Goal: Transaction & Acquisition: Purchase product/service

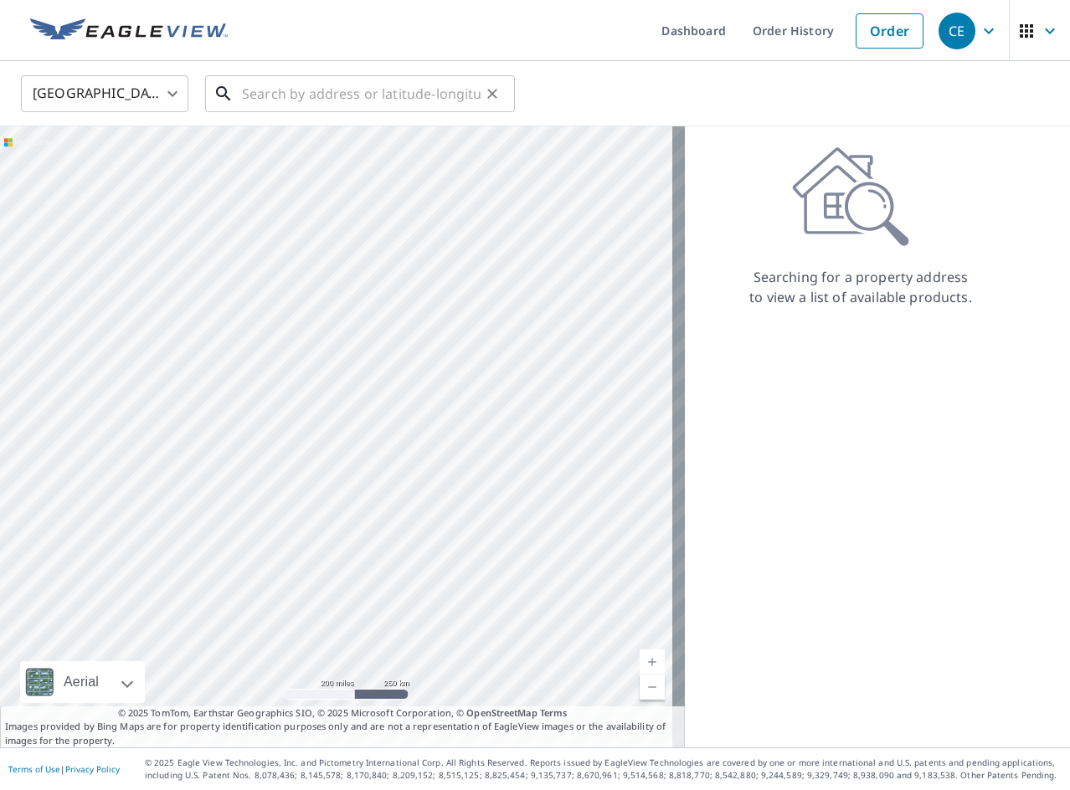
click at [407, 110] on input "text" at bounding box center [361, 93] width 239 height 47
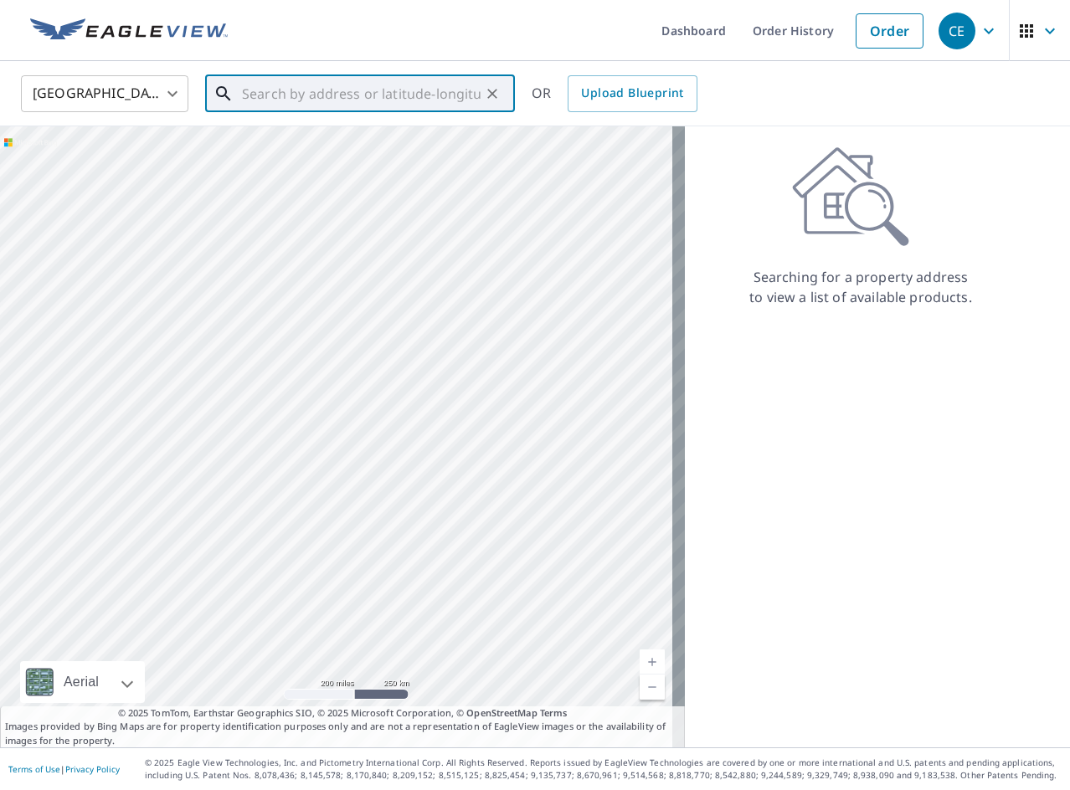
paste input "[STREET_ADDRESS]"
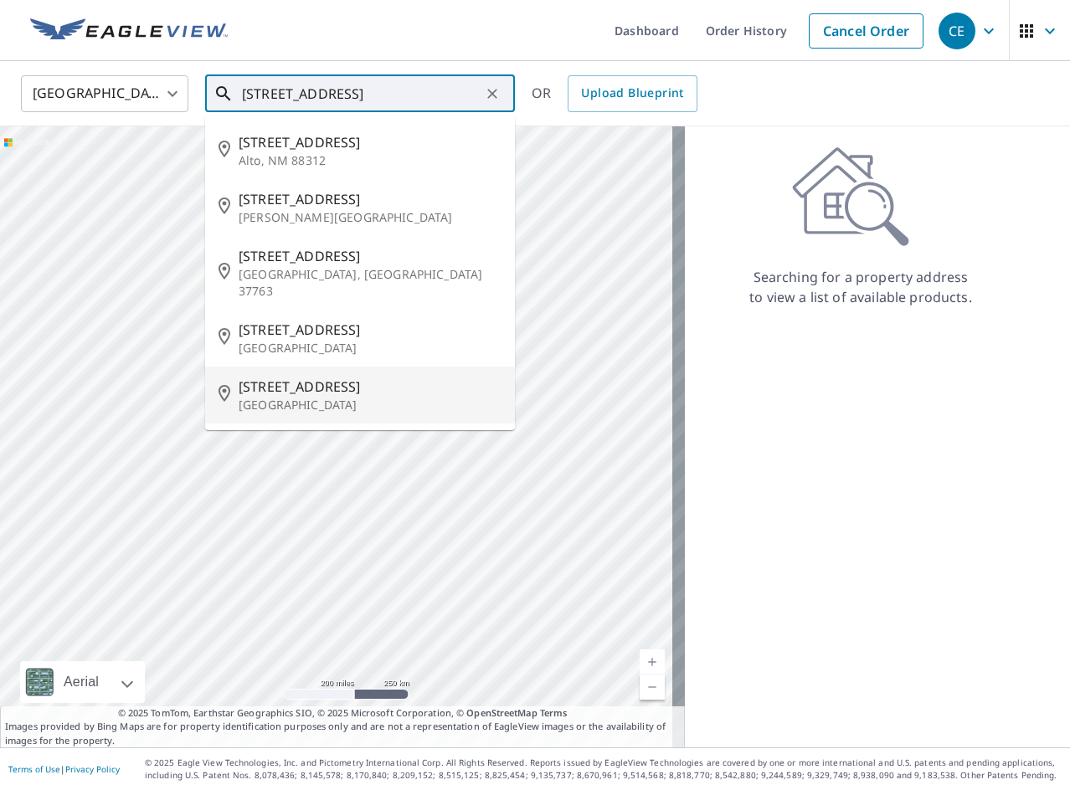
click at [347, 398] on li "[STREET_ADDRESS]" at bounding box center [360, 395] width 310 height 57
type input "[STREET_ADDRESS]"
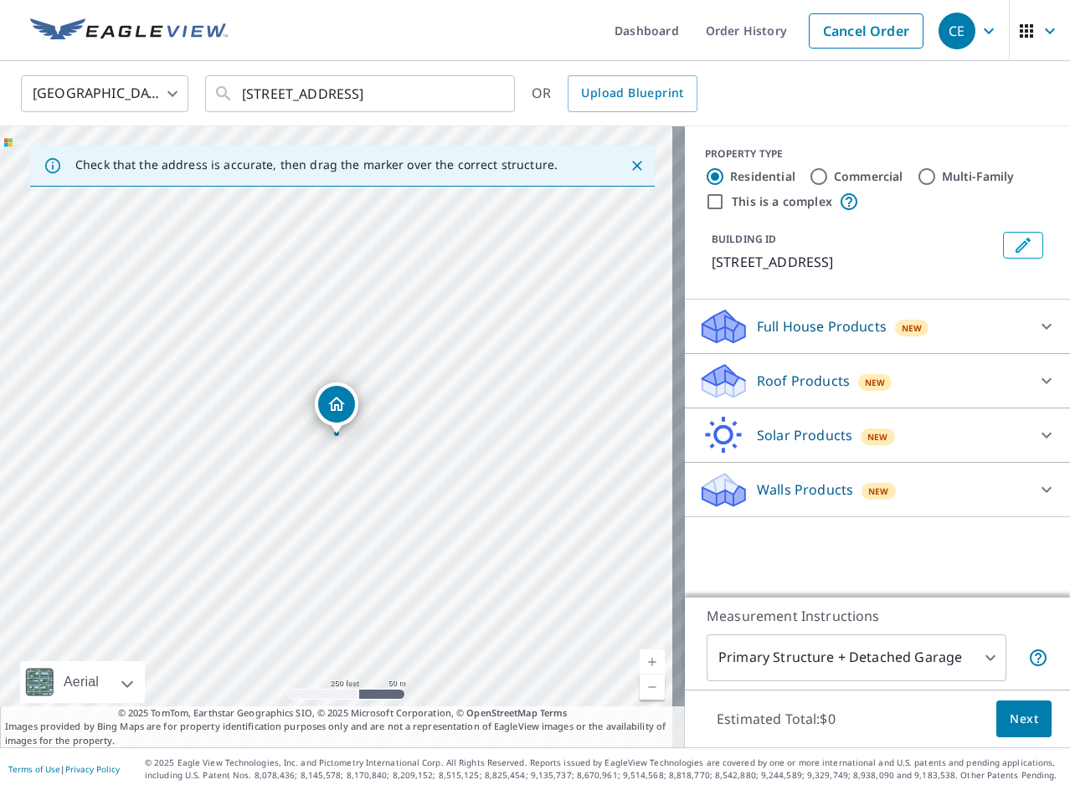
click at [797, 380] on p "Roof Products" at bounding box center [803, 381] width 93 height 20
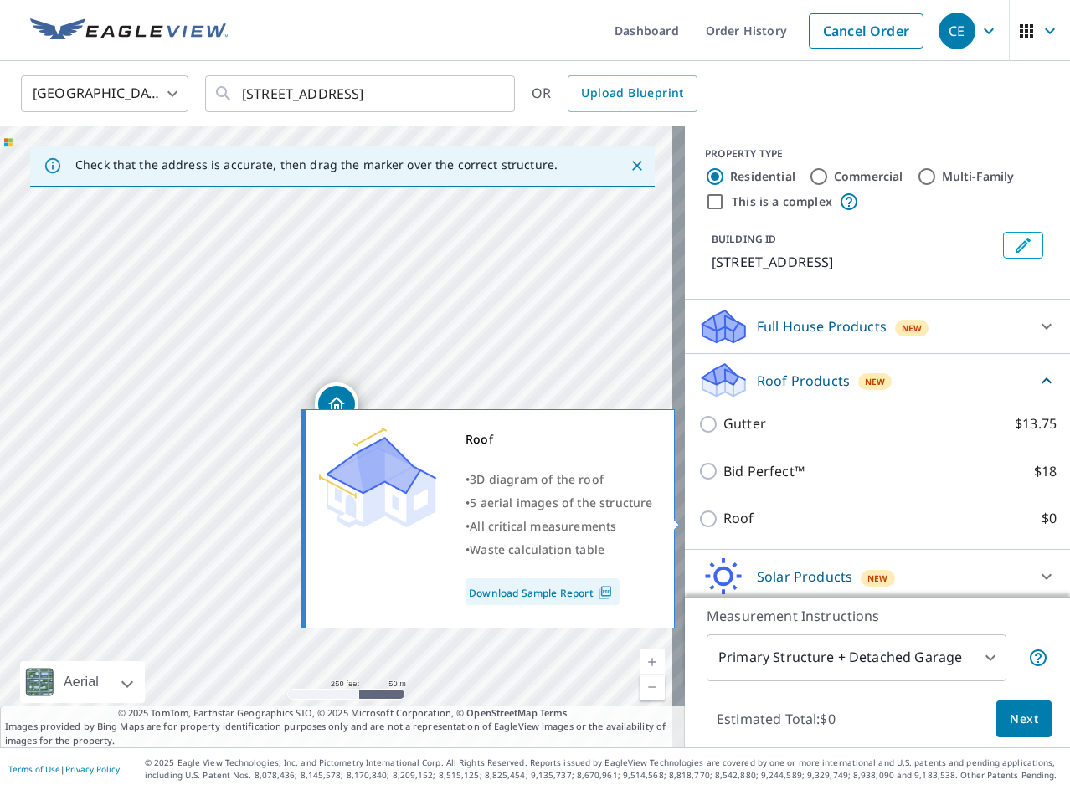
click at [740, 514] on p "Roof" at bounding box center [738, 518] width 31 height 21
click at [723, 514] on input "Roof $0" at bounding box center [710, 519] width 25 height 20
checkbox input "true"
type input "3"
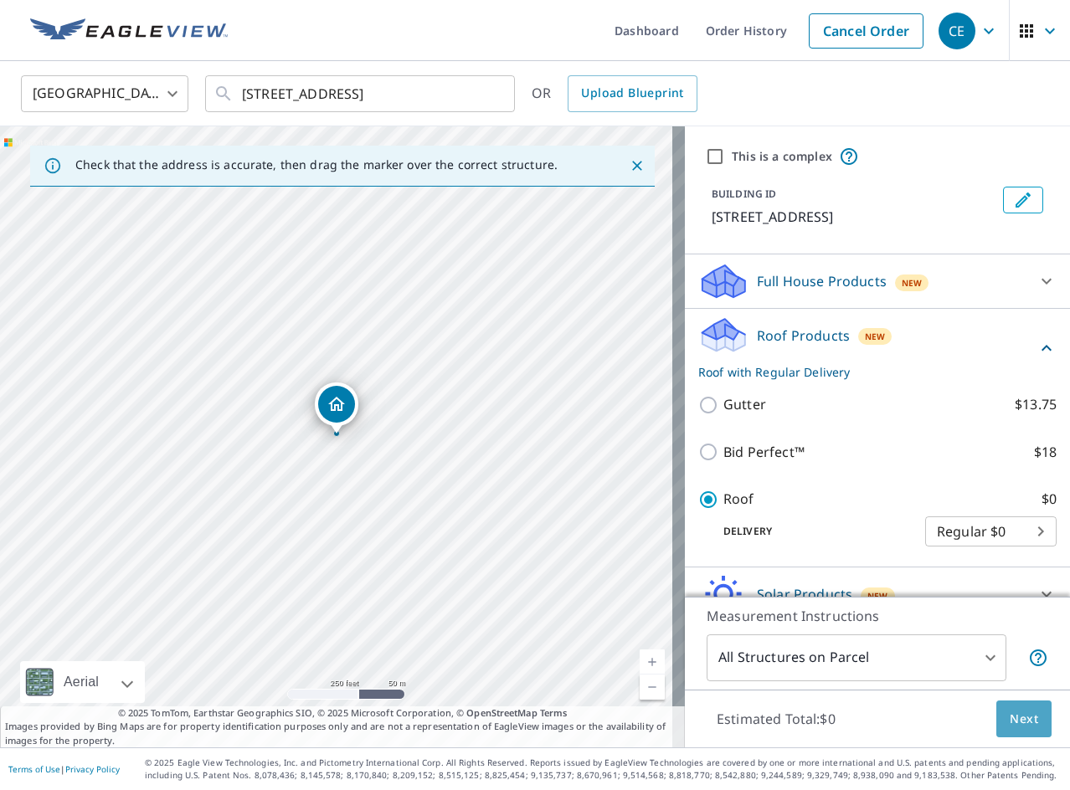
click at [1009, 718] on span "Next" at bounding box center [1023, 719] width 28 height 21
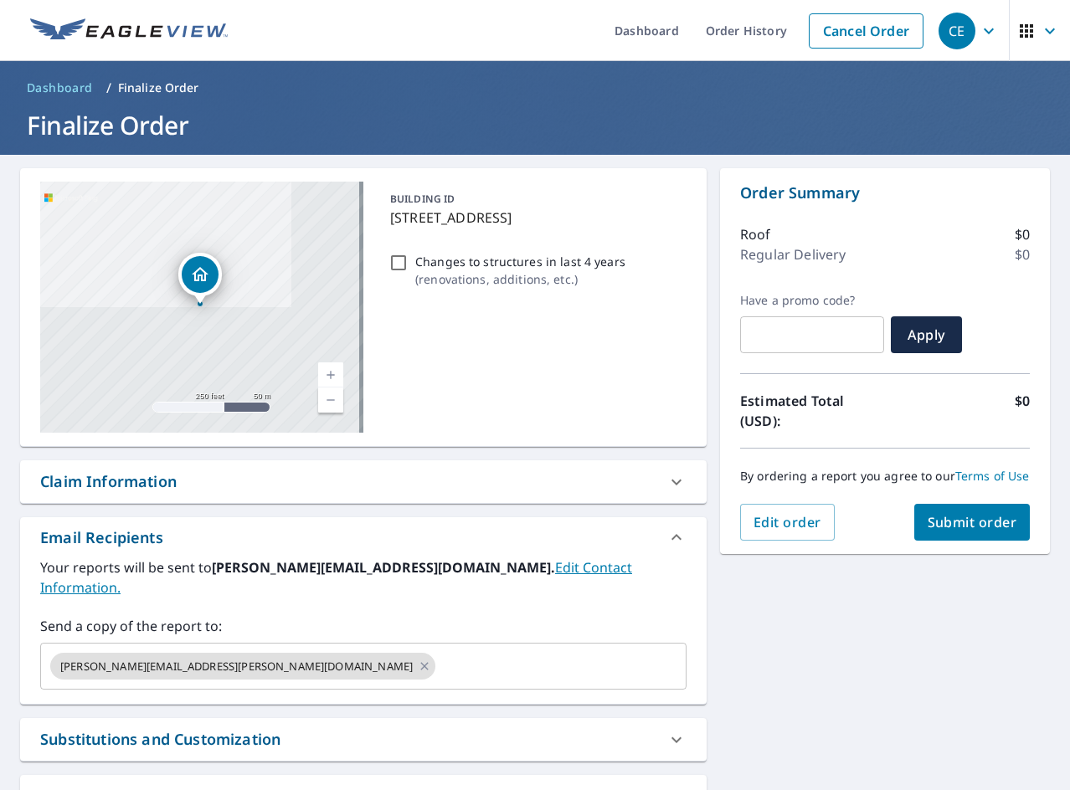
click at [500, 270] on p "( renovations, additions, etc. )" at bounding box center [520, 279] width 210 height 18
click at [408, 270] on input "Changes to structures in last 4 years ( renovations, additions, etc. )" at bounding box center [398, 263] width 20 height 20
checkbox input "true"
click at [927, 531] on span "Submit order" at bounding box center [972, 522] width 90 height 18
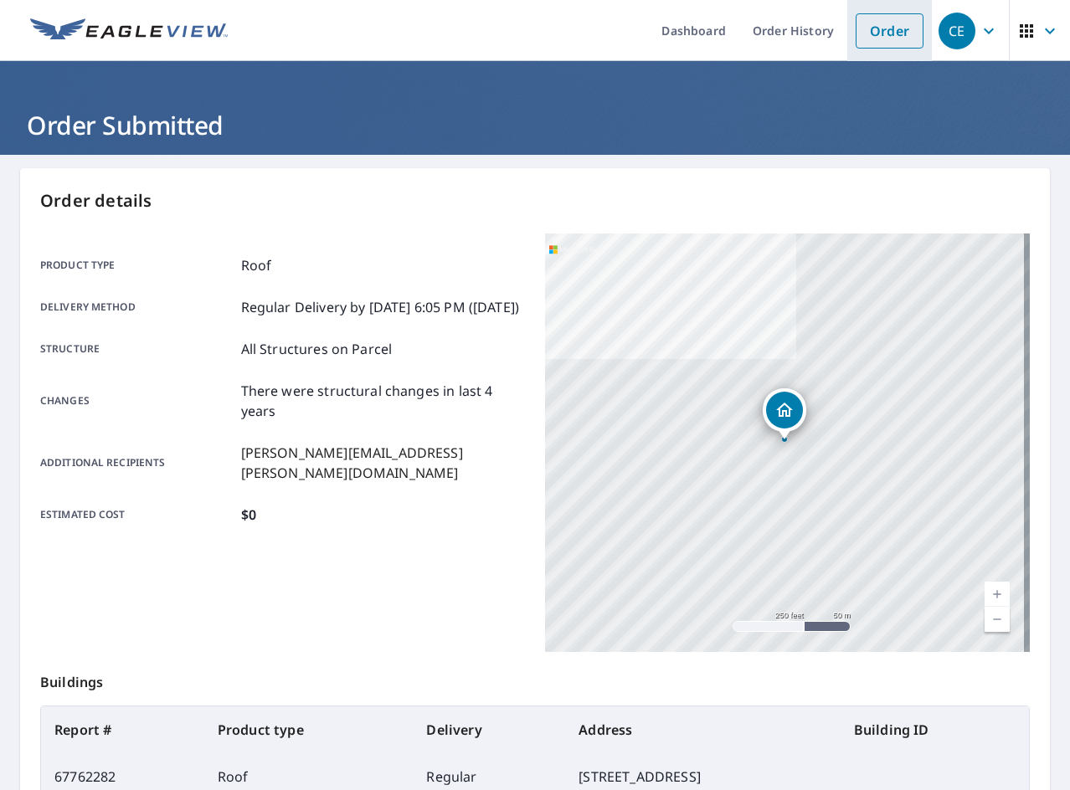
click at [847, 8] on li "Order" at bounding box center [889, 30] width 85 height 61
click at [885, 33] on link "Order" at bounding box center [889, 30] width 68 height 35
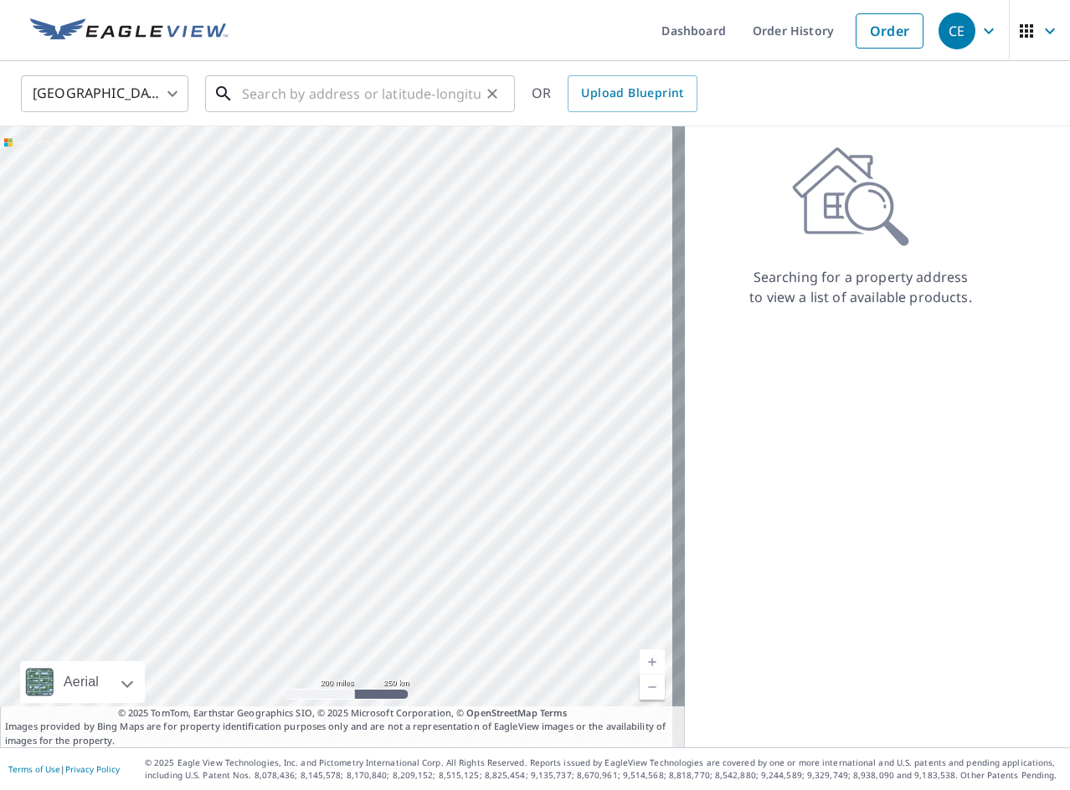
click at [374, 80] on input "text" at bounding box center [361, 93] width 239 height 47
paste input "[STREET_ADDRESS][PERSON_NAME]"
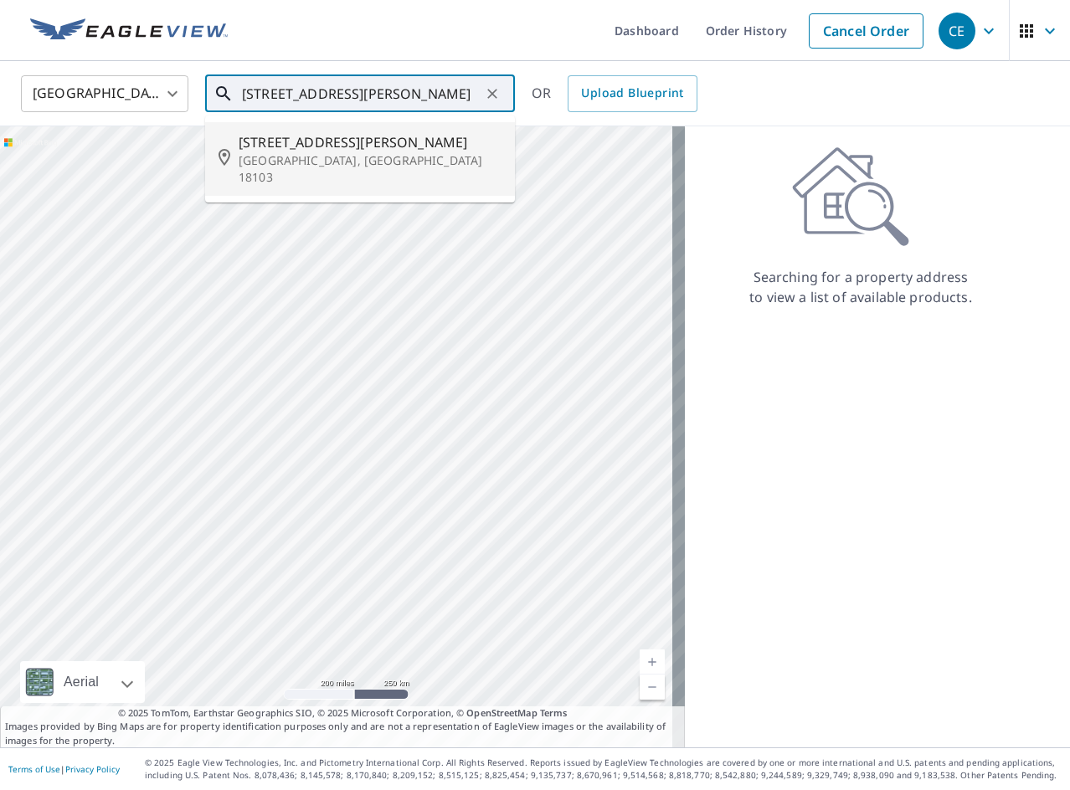
click at [328, 153] on p "[GEOGRAPHIC_DATA], [GEOGRAPHIC_DATA] 18103" at bounding box center [370, 168] width 263 height 33
type input "[STREET_ADDRESS][PERSON_NAME]"
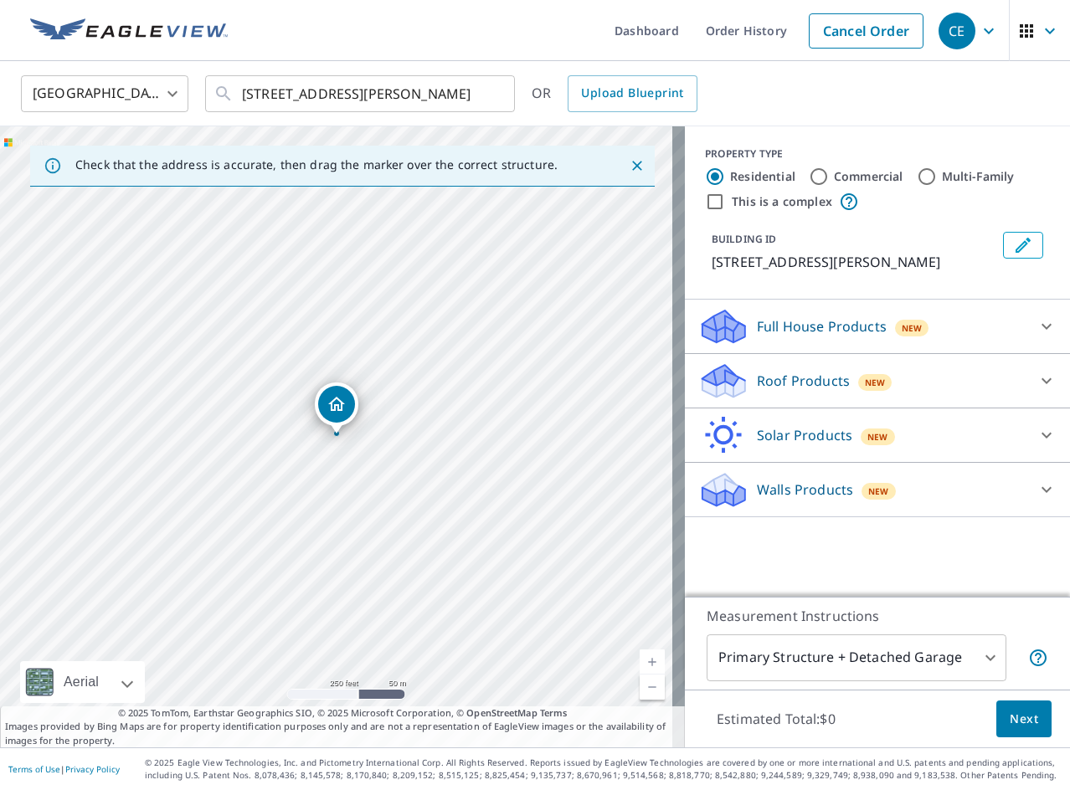
click at [757, 375] on p "Roof Products" at bounding box center [803, 381] width 93 height 20
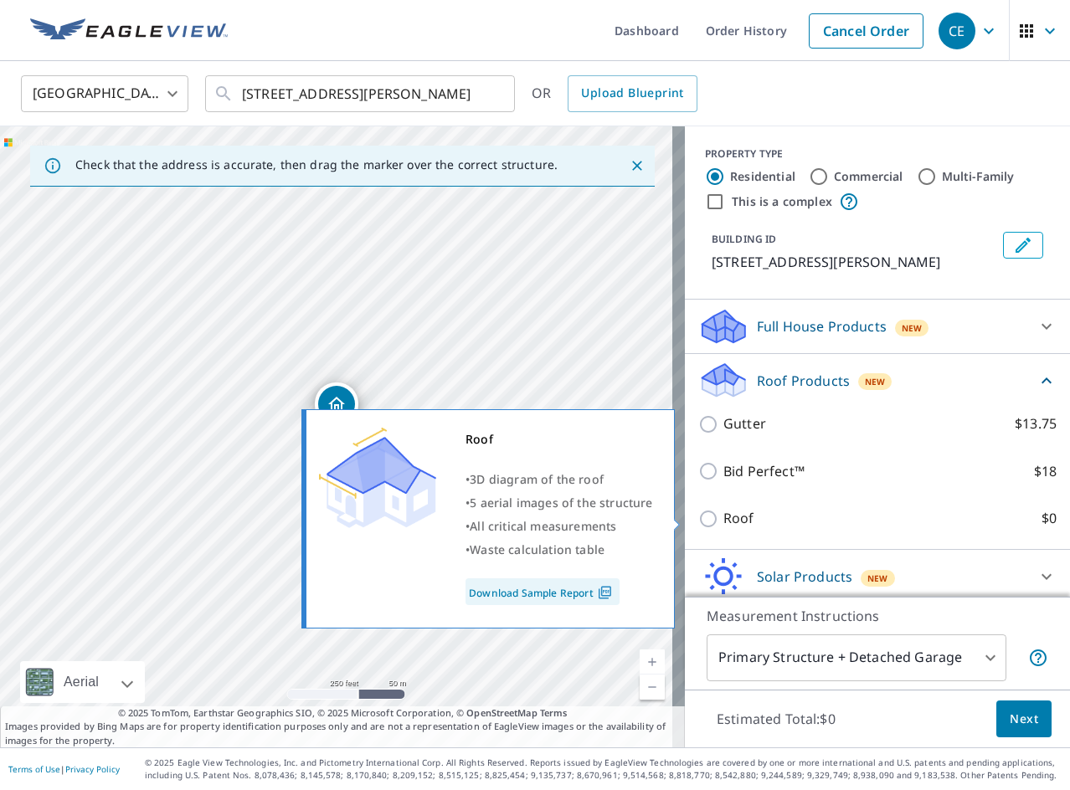
click at [730, 522] on p "Roof" at bounding box center [738, 518] width 31 height 21
click at [723, 522] on input "Roof $0" at bounding box center [710, 519] width 25 height 20
checkbox input "true"
type input "3"
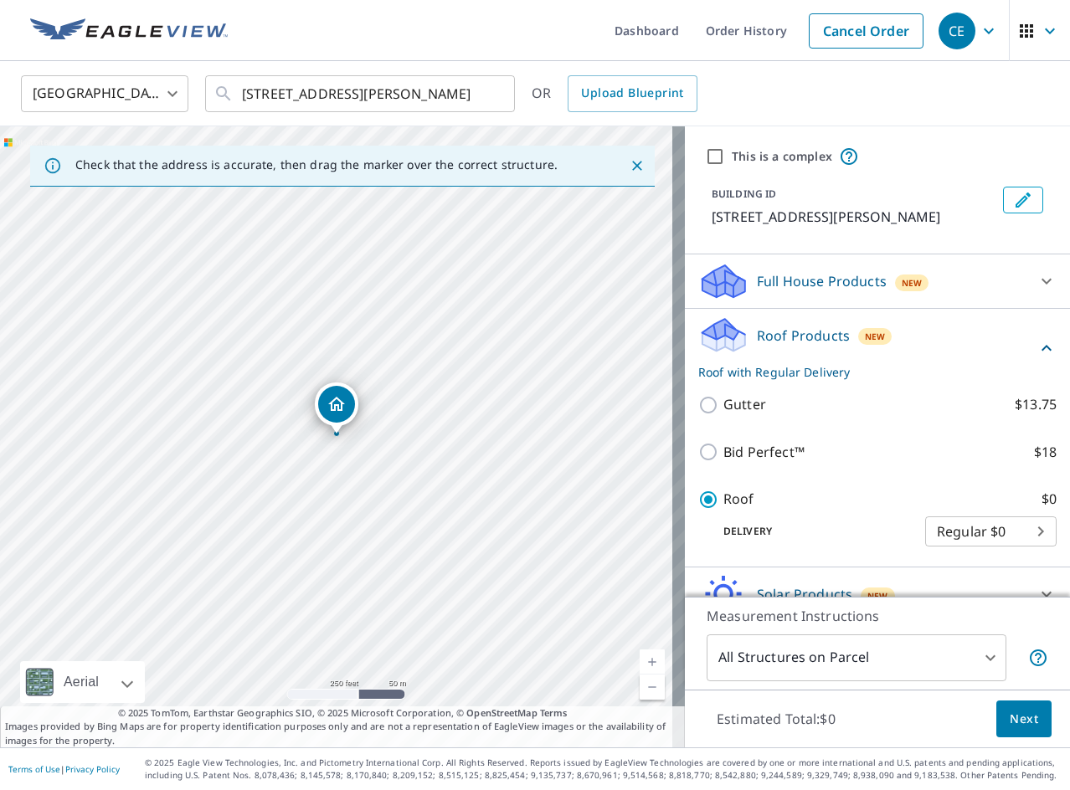
click at [1031, 726] on button "Next" at bounding box center [1023, 719] width 55 height 38
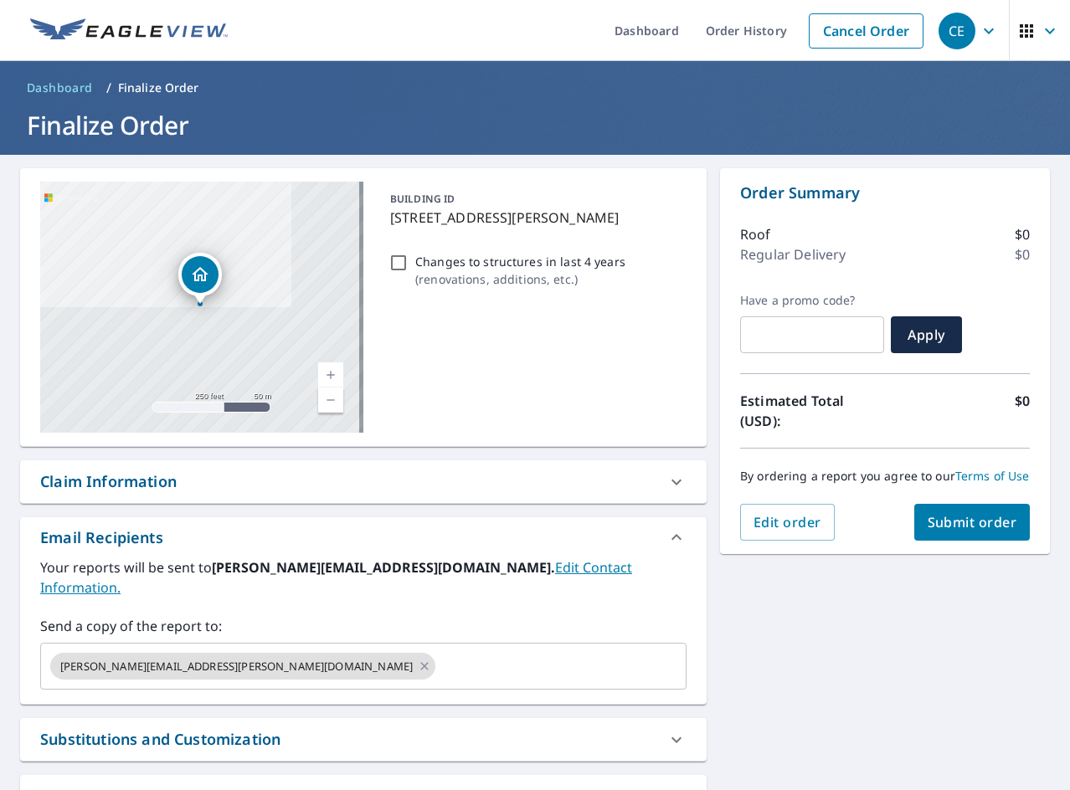
click at [463, 258] on p "Changes to structures in last 4 years" at bounding box center [520, 262] width 210 height 18
click at [408, 258] on input "Changes to structures in last 4 years ( renovations, additions, etc. )" at bounding box center [398, 263] width 20 height 20
checkbox input "true"
click at [980, 531] on span "Submit order" at bounding box center [972, 522] width 90 height 18
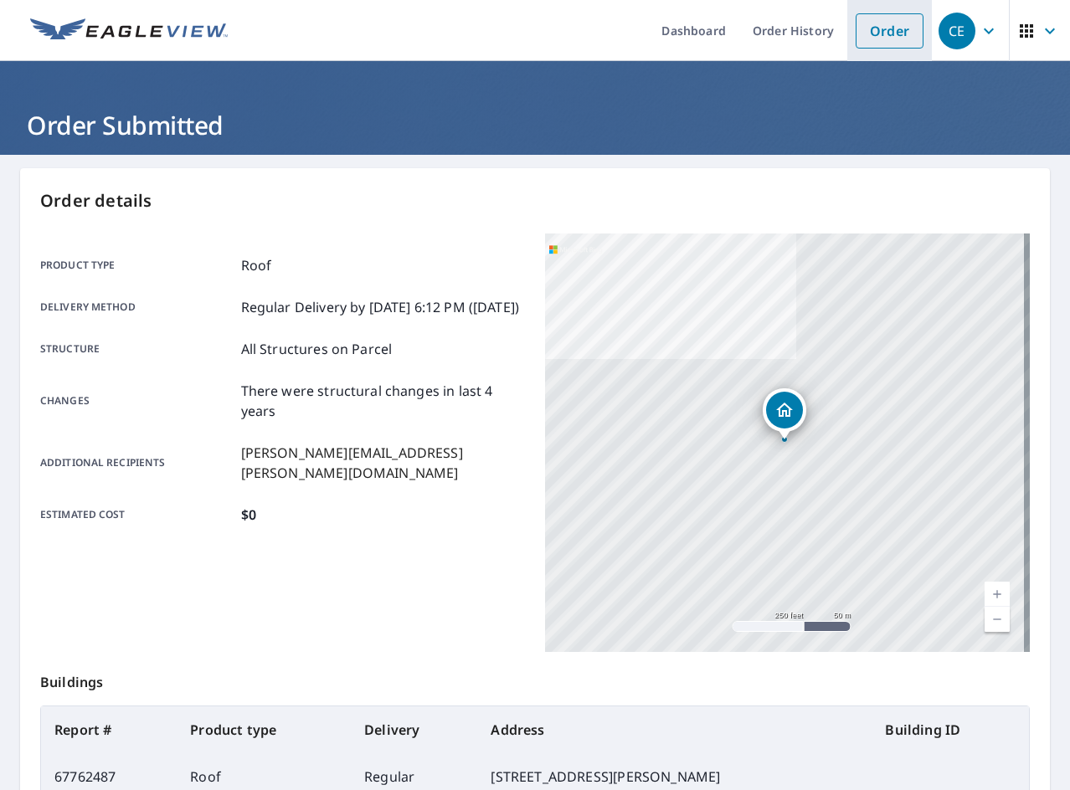
click at [861, 15] on link "Order" at bounding box center [889, 30] width 68 height 35
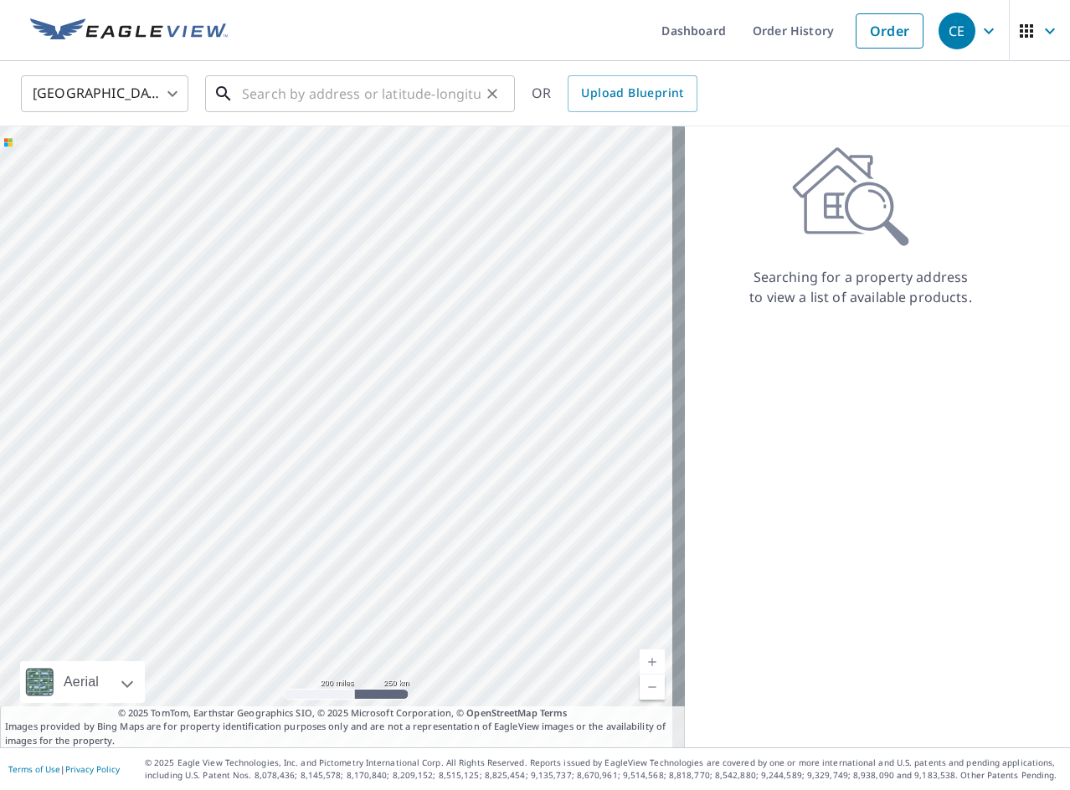
click at [411, 98] on input "text" at bounding box center [361, 93] width 239 height 47
paste input "[STREET_ADDRESS]"
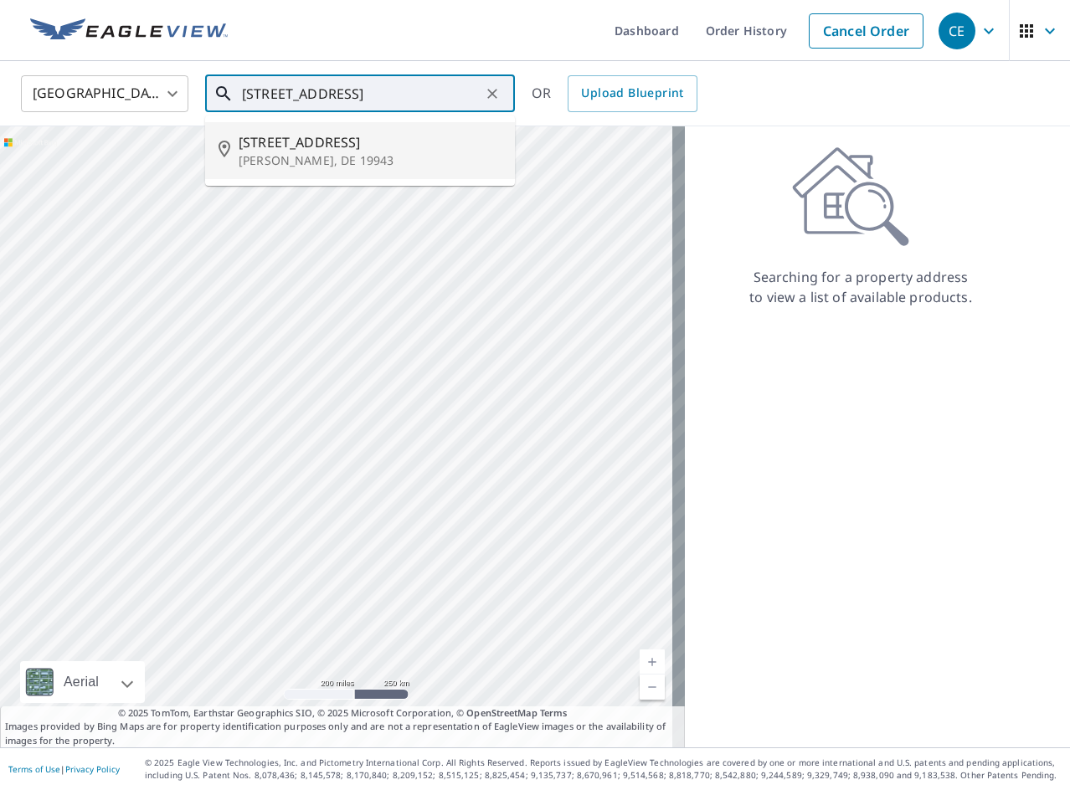
click at [390, 157] on p "[PERSON_NAME], DE 19943" at bounding box center [370, 160] width 263 height 17
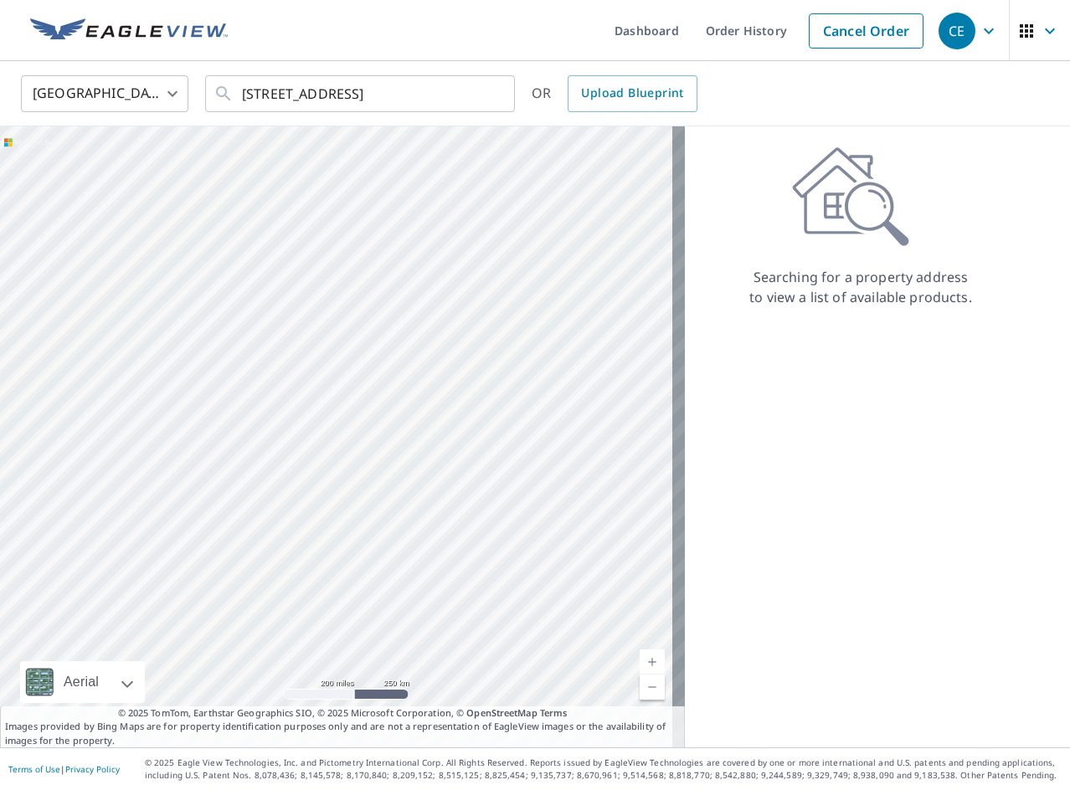
type input "[STREET_ADDRESS][PERSON_NAME]"
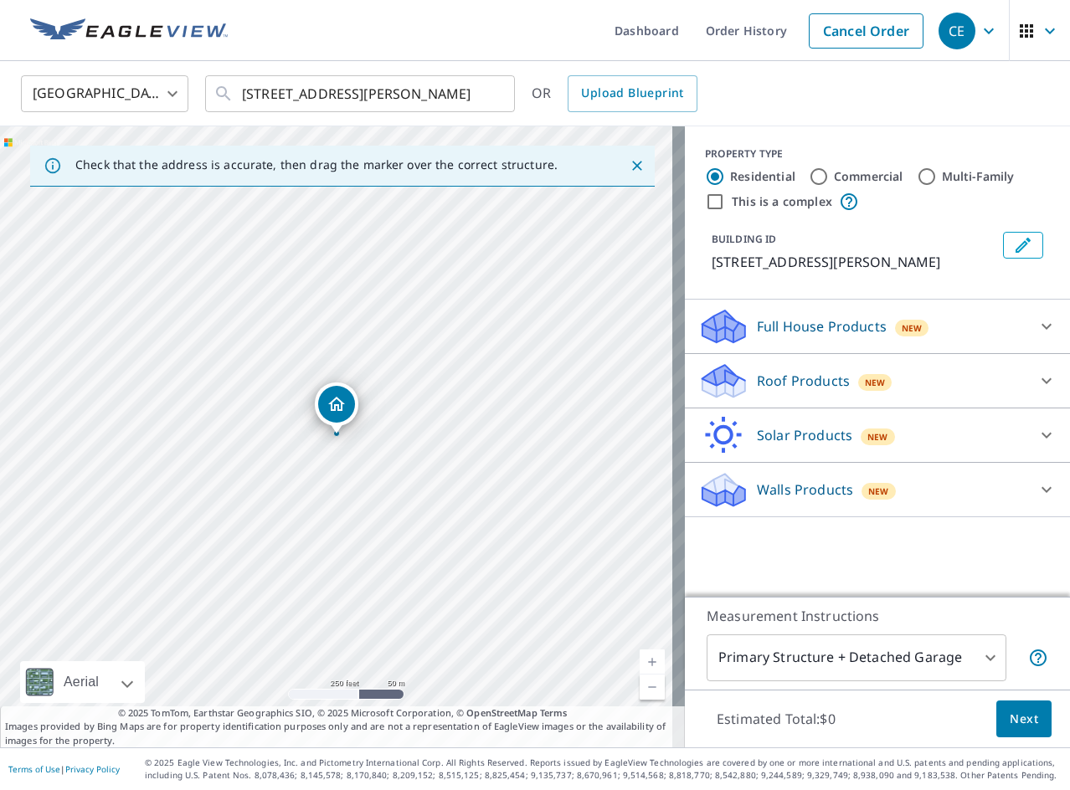
click at [823, 382] on p "Roof Products" at bounding box center [803, 381] width 93 height 20
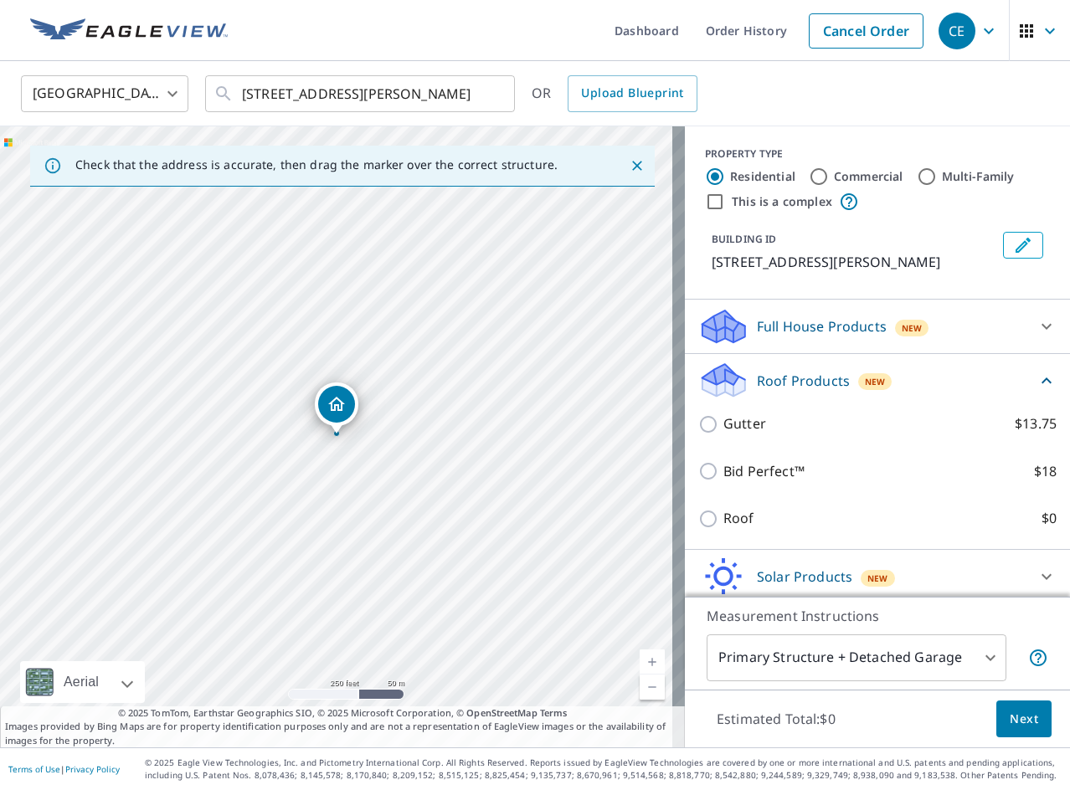
click at [716, 537] on div "Roof $0" at bounding box center [877, 519] width 358 height 48
click at [709, 520] on input "Roof $0" at bounding box center [710, 519] width 25 height 20
checkbox input "true"
type input "3"
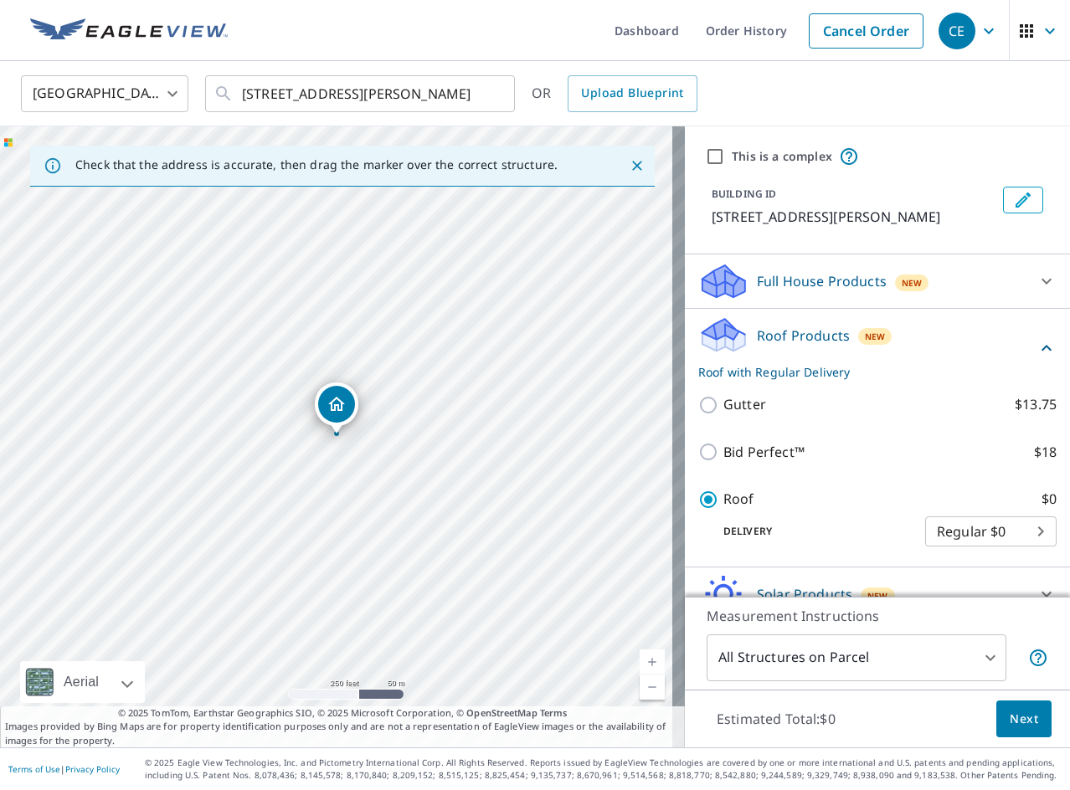
click at [1009, 711] on span "Next" at bounding box center [1023, 719] width 28 height 21
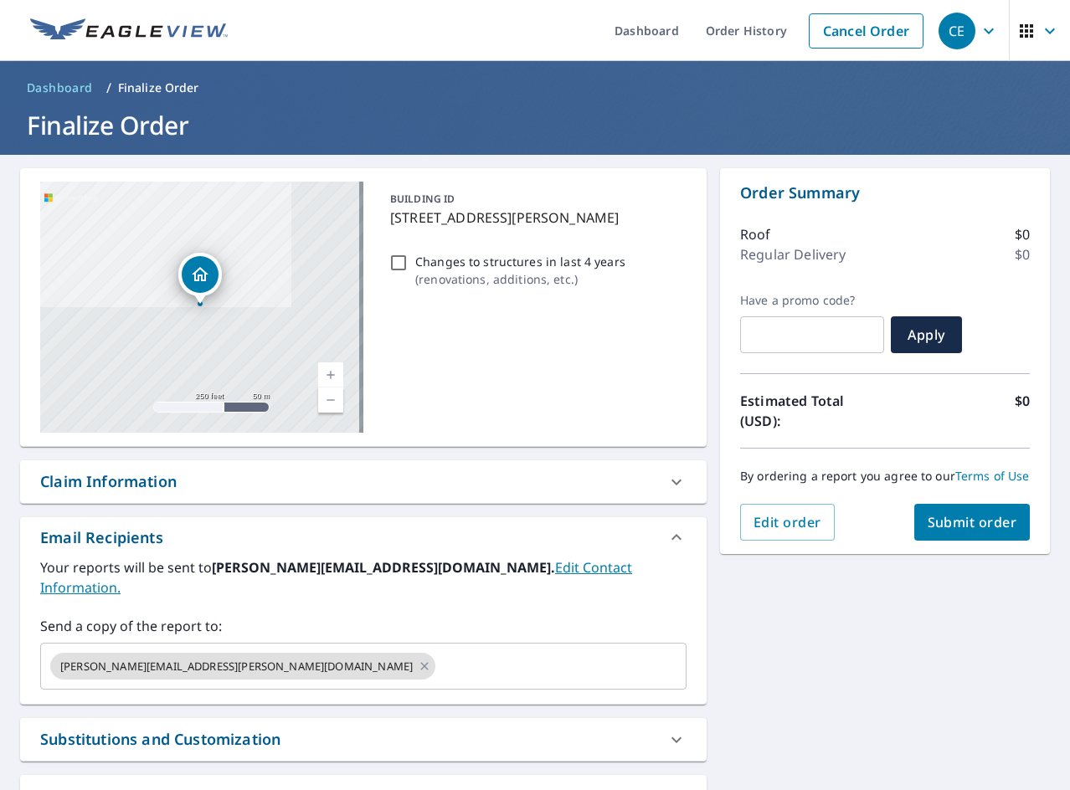
click at [531, 270] on p "( renovations, additions, etc. )" at bounding box center [520, 279] width 210 height 18
click at [408, 269] on input "Changes to structures in last 4 years ( renovations, additions, etc. )" at bounding box center [398, 263] width 20 height 20
checkbox input "true"
click at [973, 554] on div "Order Summary Roof $0 Regular Delivery $0 Have a promo code? ​ Apply Estimated …" at bounding box center [885, 361] width 330 height 386
click at [972, 541] on button "Submit order" at bounding box center [972, 522] width 116 height 37
